Goal: Find specific page/section: Find specific page/section

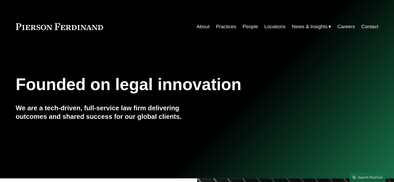
click at [248, 29] on link "People" at bounding box center [251, 27] width 16 height 10
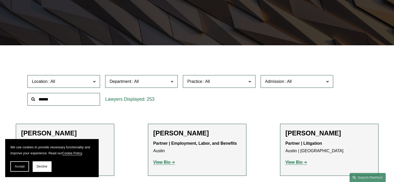
scroll to position [104, 0]
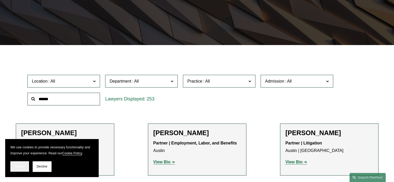
click at [18, 169] on button "Accept" at bounding box center [19, 166] width 19 height 10
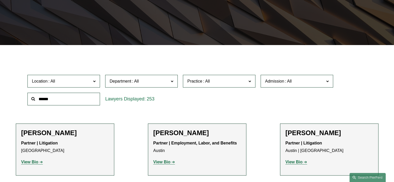
click at [269, 87] on label "Admission" at bounding box center [297, 81] width 73 height 13
click at [0, 0] on link "[US_STATE]" at bounding box center [0, 0] width 0 height 0
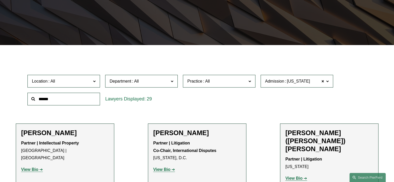
click at [173, 80] on span at bounding box center [172, 81] width 3 height 7
click at [0, 0] on link "Litigation" at bounding box center [0, 0] width 0 height 0
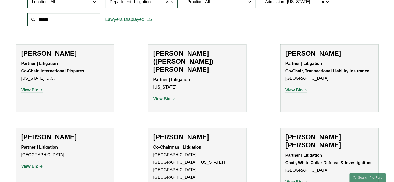
scroll to position [209, 0]
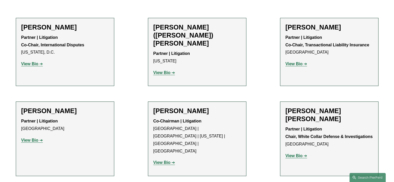
click at [40, 138] on link "View Bio" at bounding box center [32, 140] width 22 height 4
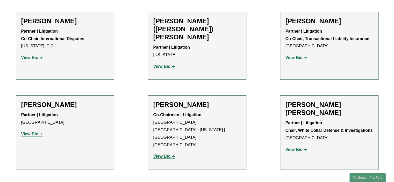
scroll to position [216, 0]
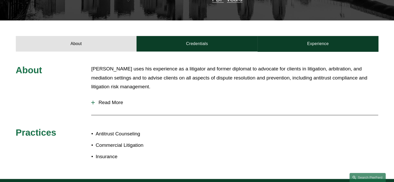
scroll to position [169, 0]
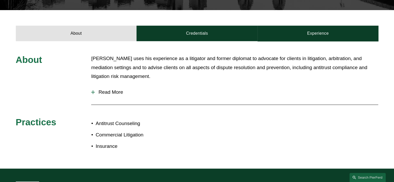
click at [103, 89] on span "Read More" at bounding box center [236, 92] width 283 height 6
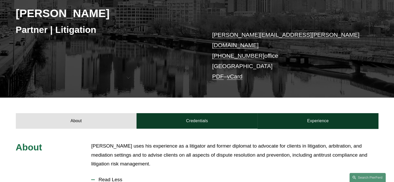
scroll to position [81, 0]
